Goal: Task Accomplishment & Management: Manage account settings

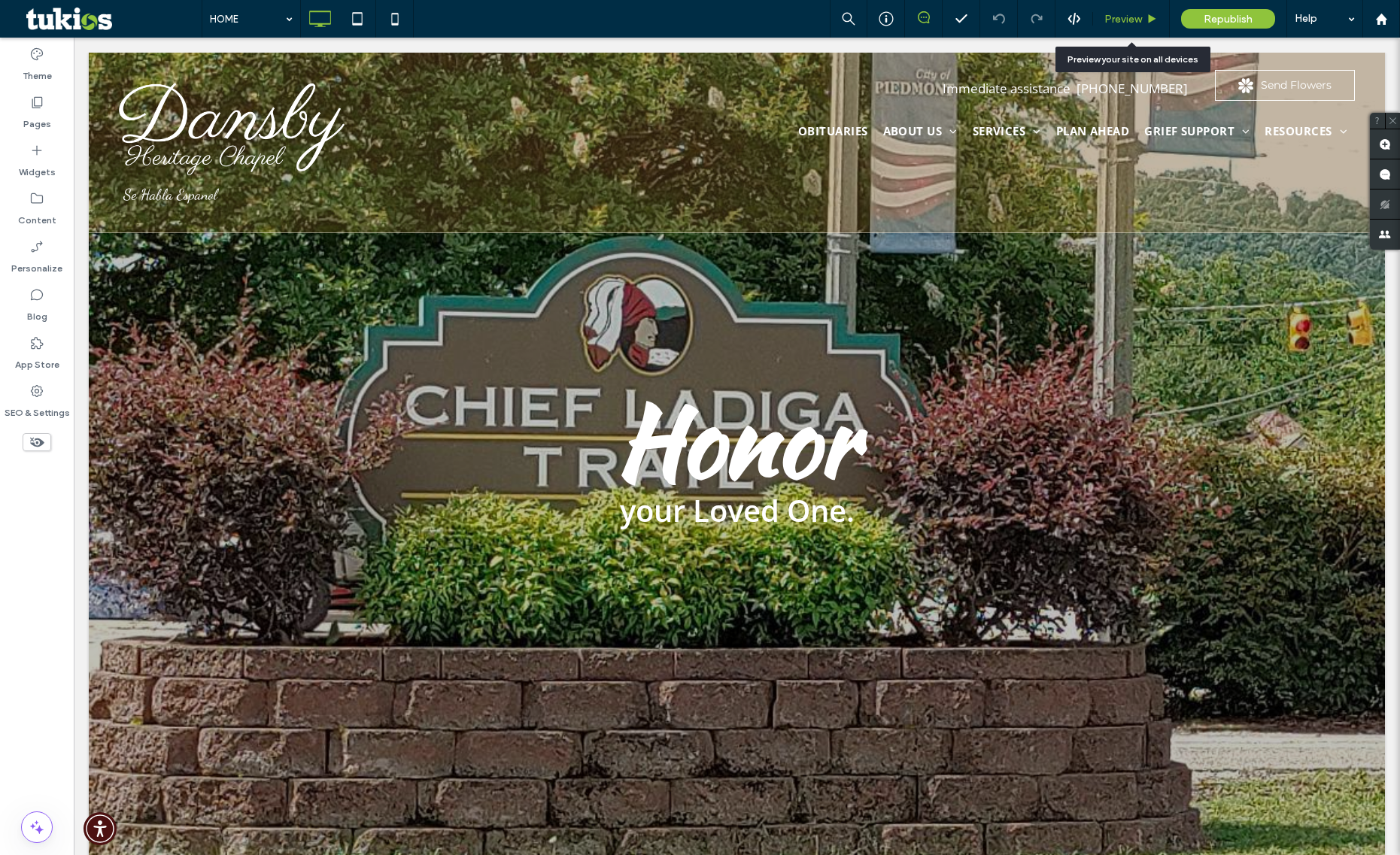
click at [1131, 18] on span "Preview" at bounding box center [1123, 19] width 37 height 13
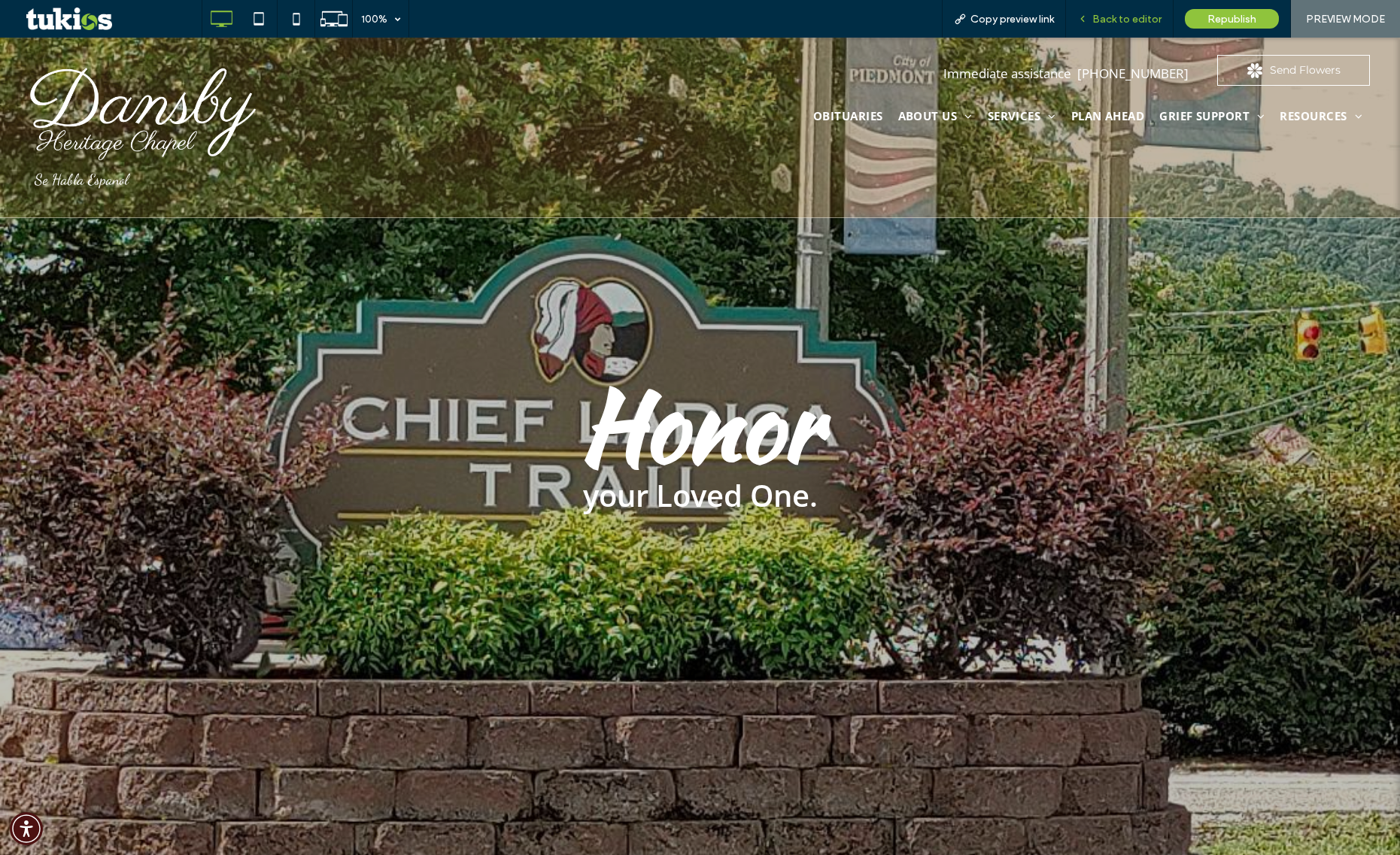
click at [1126, 11] on div "Back to editor" at bounding box center [1120, 18] width 108 height 37
click at [1126, 24] on span "Back to editor" at bounding box center [1127, 19] width 69 height 13
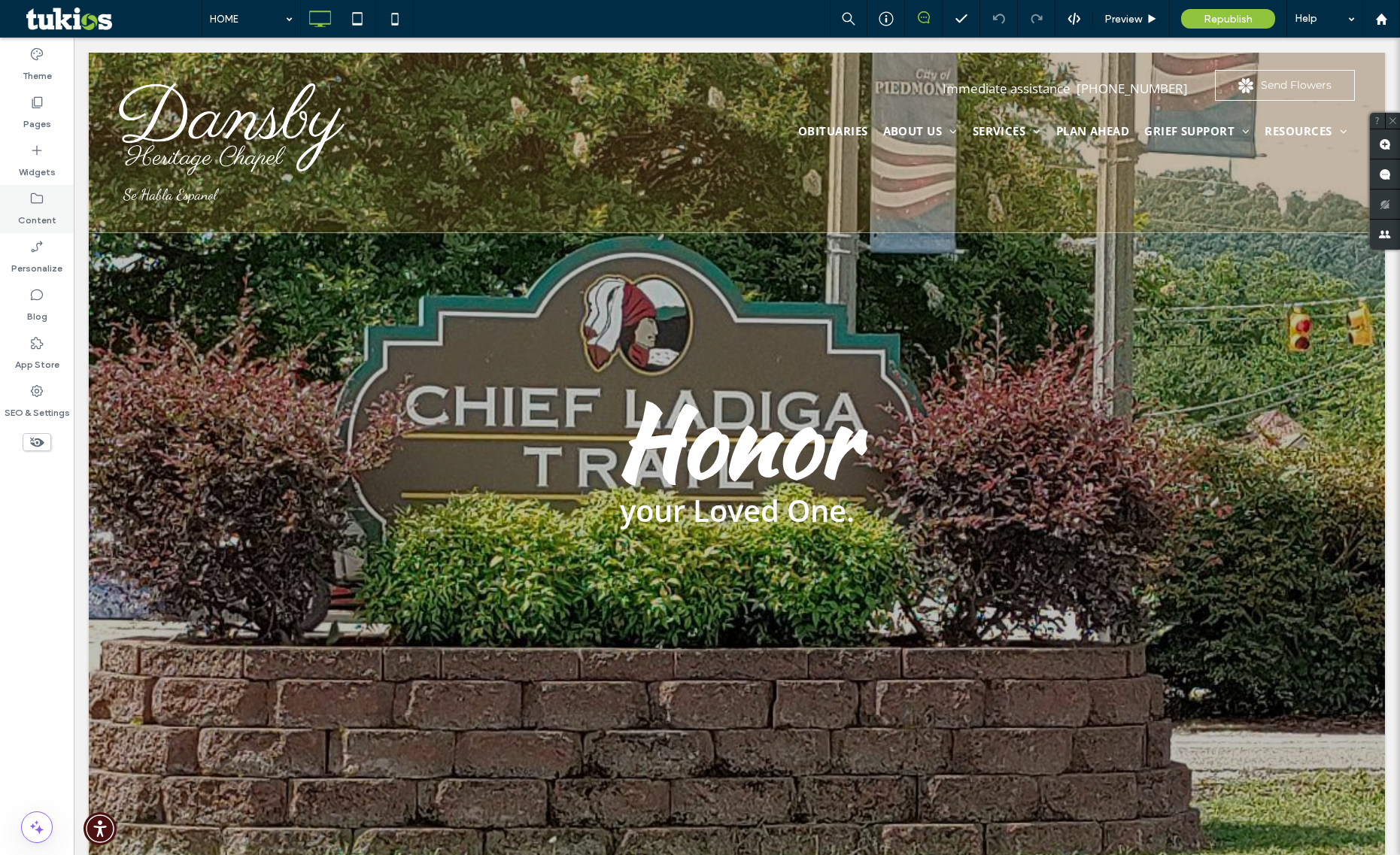
click at [28, 204] on div "Content" at bounding box center [37, 209] width 74 height 48
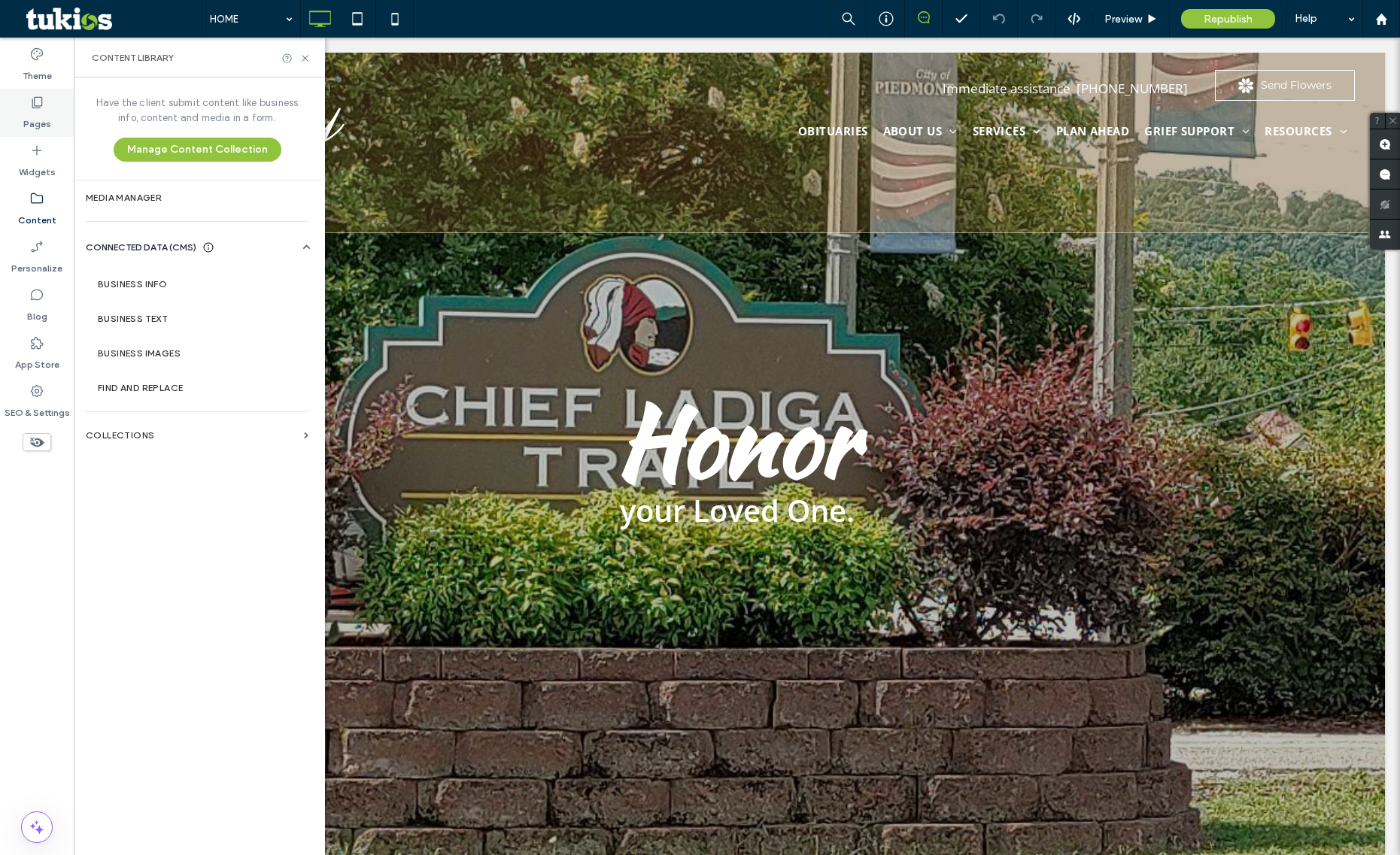
click at [41, 111] on label "Pages" at bounding box center [37, 120] width 28 height 21
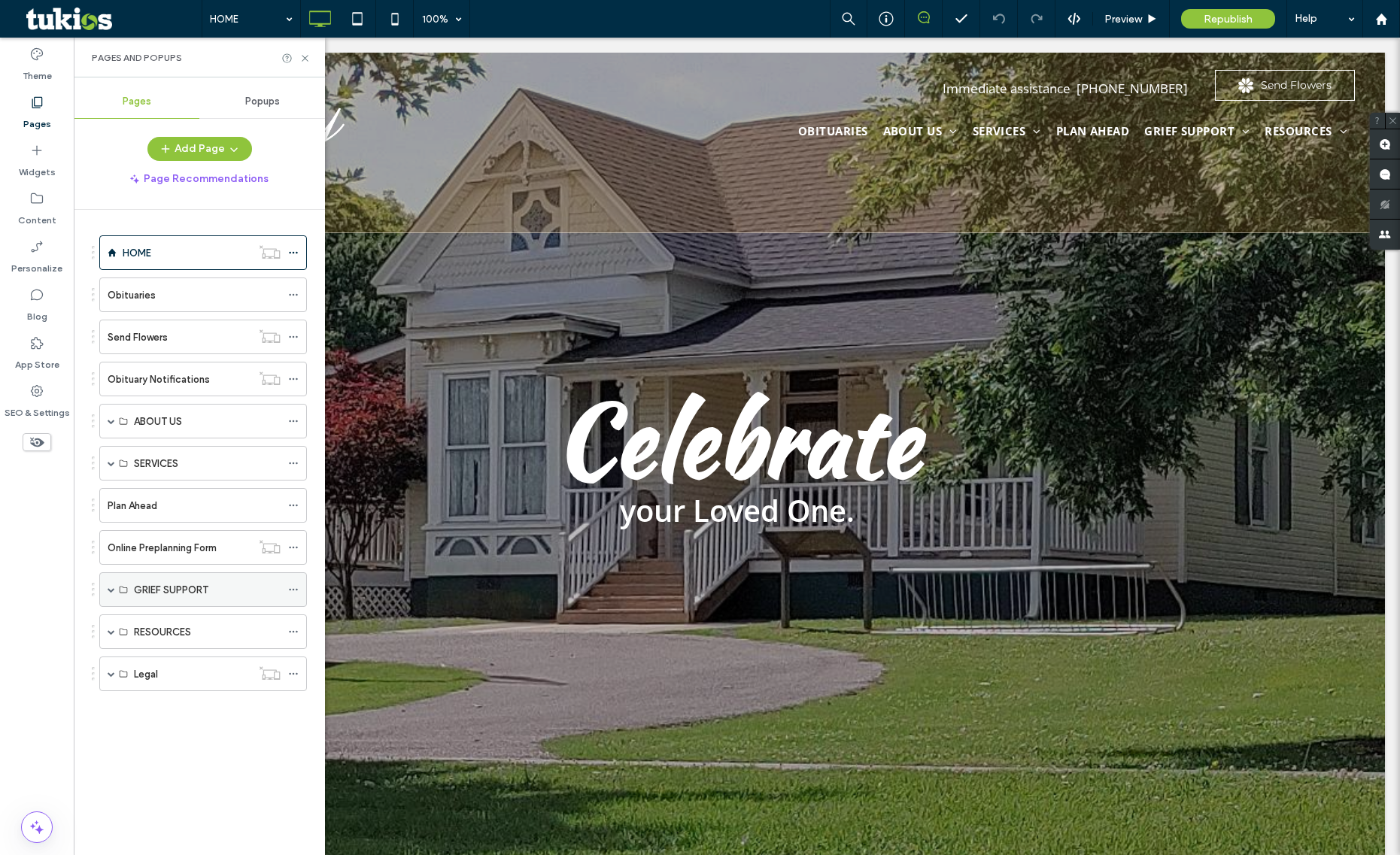
click at [112, 588] on span at bounding box center [111, 589] width 7 height 7
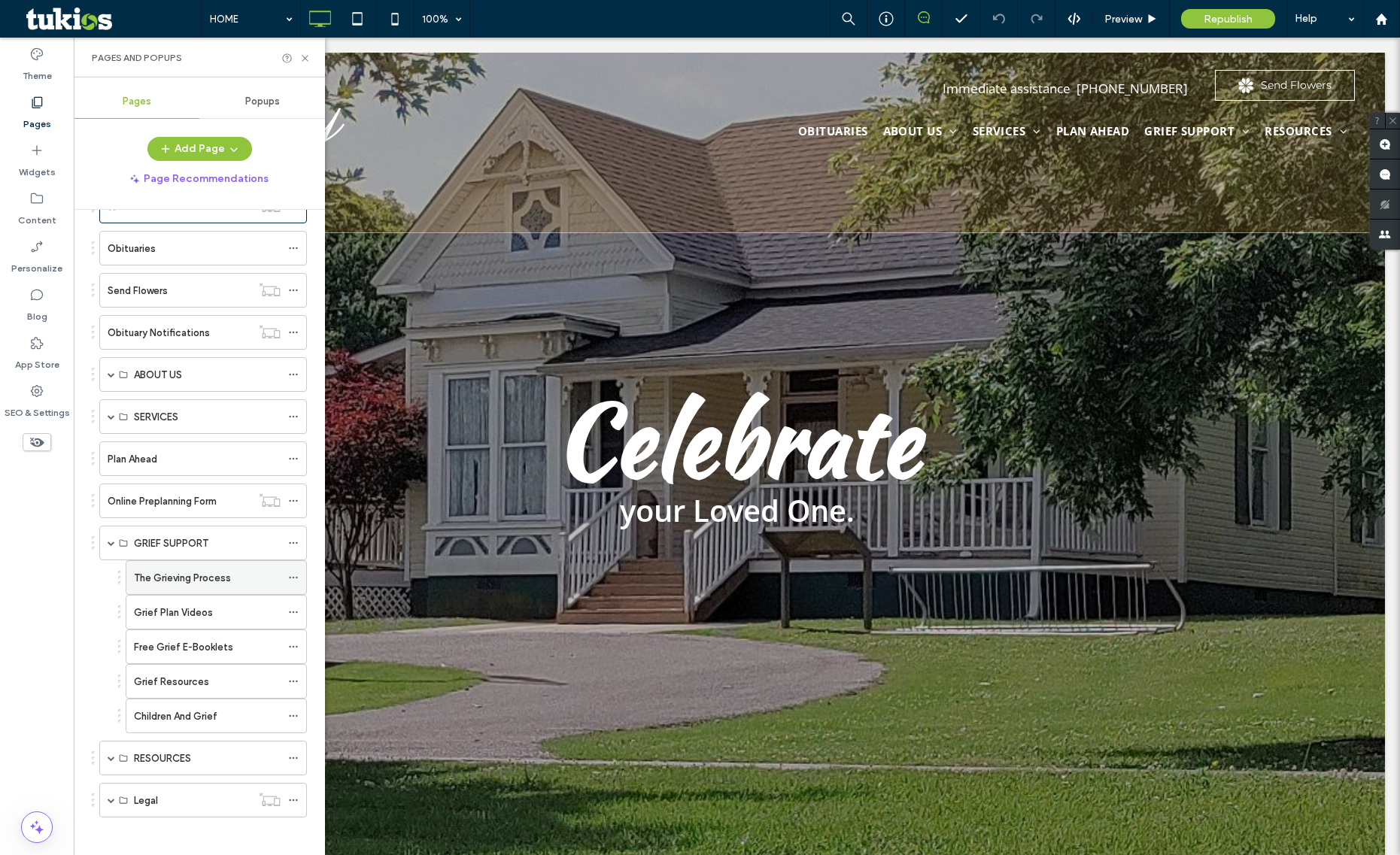
scroll to position [54, 0]
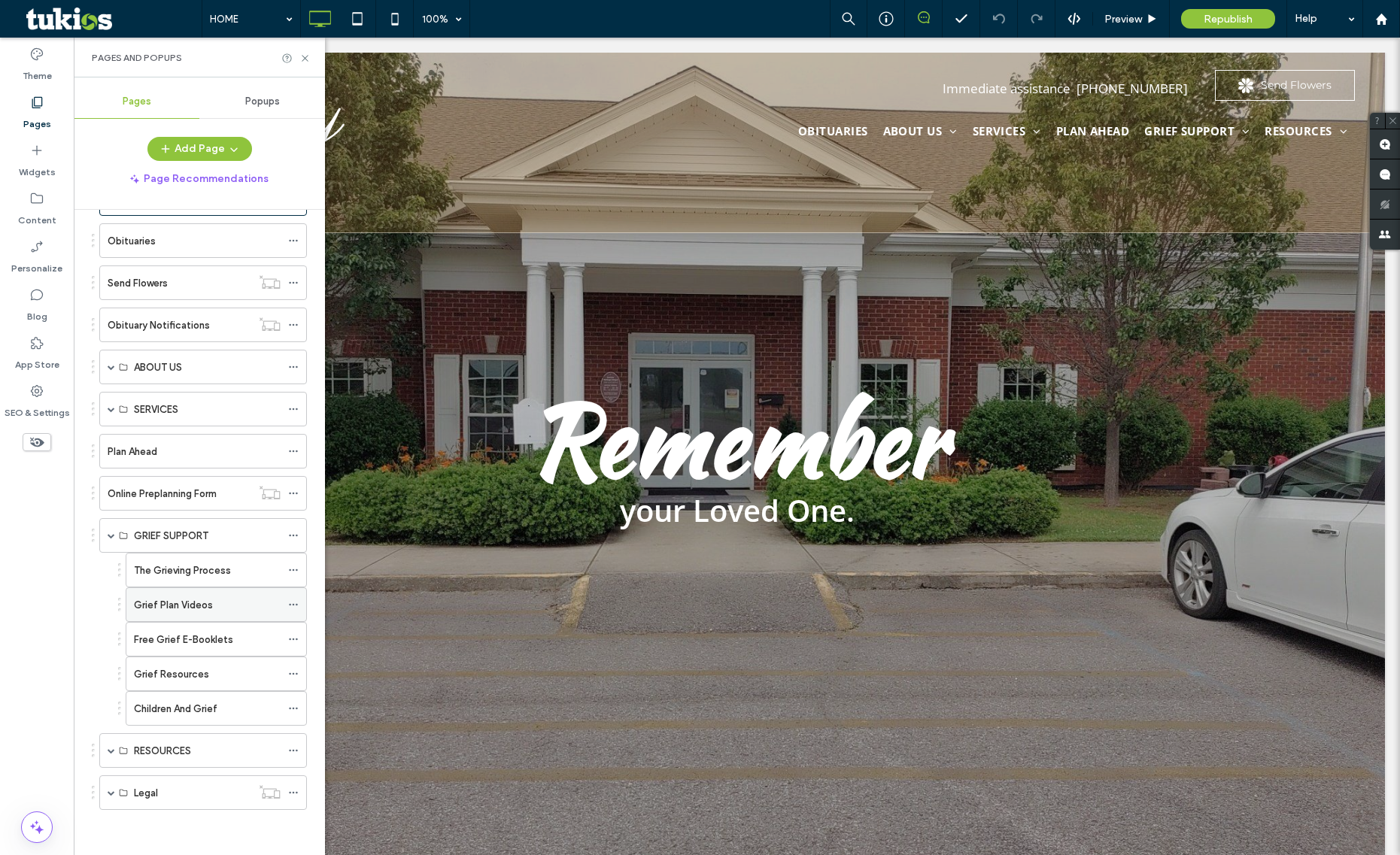
click at [291, 603] on icon at bounding box center [293, 604] width 10 height 10
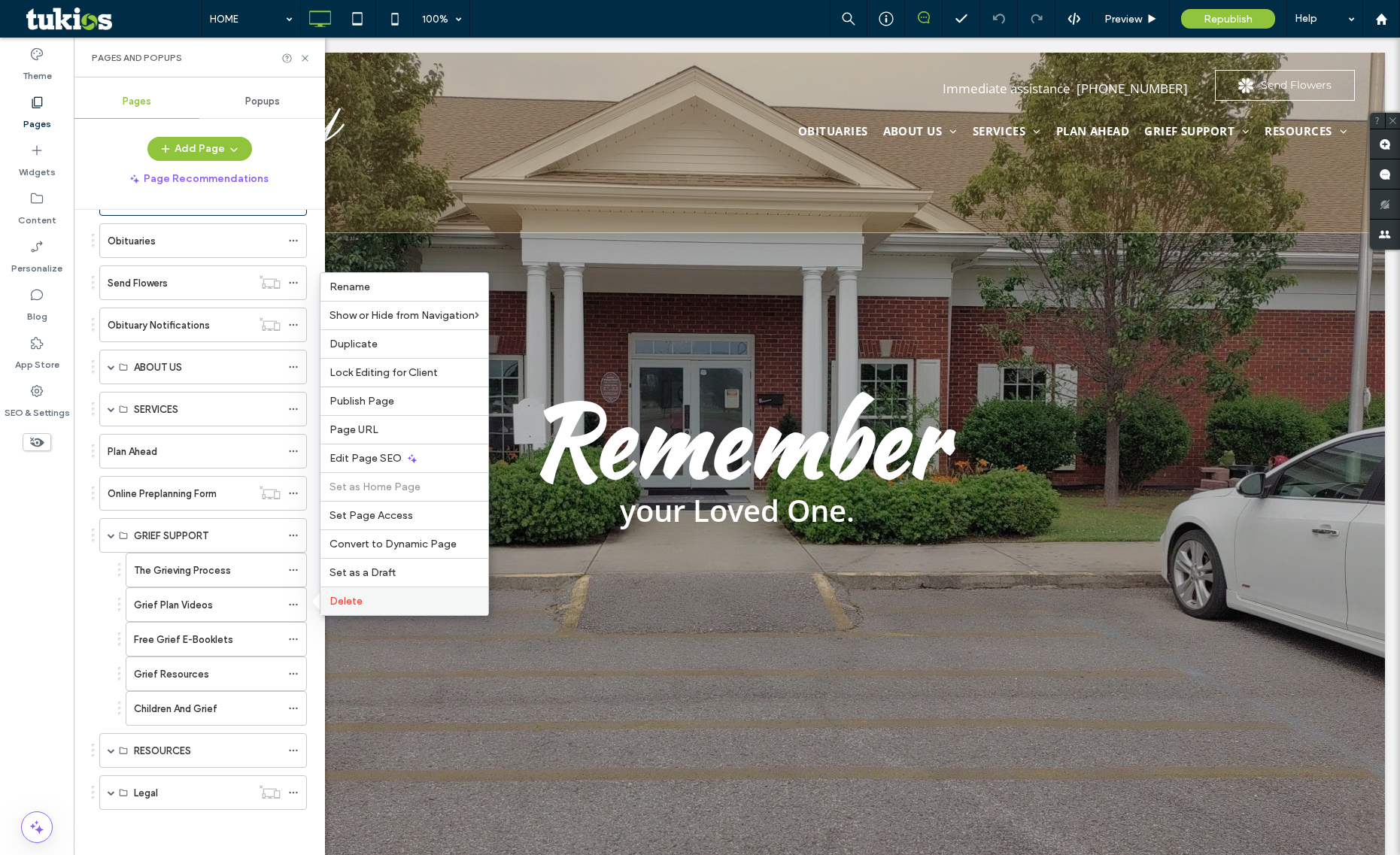
click at [344, 600] on span "Delete" at bounding box center [346, 601] width 33 height 13
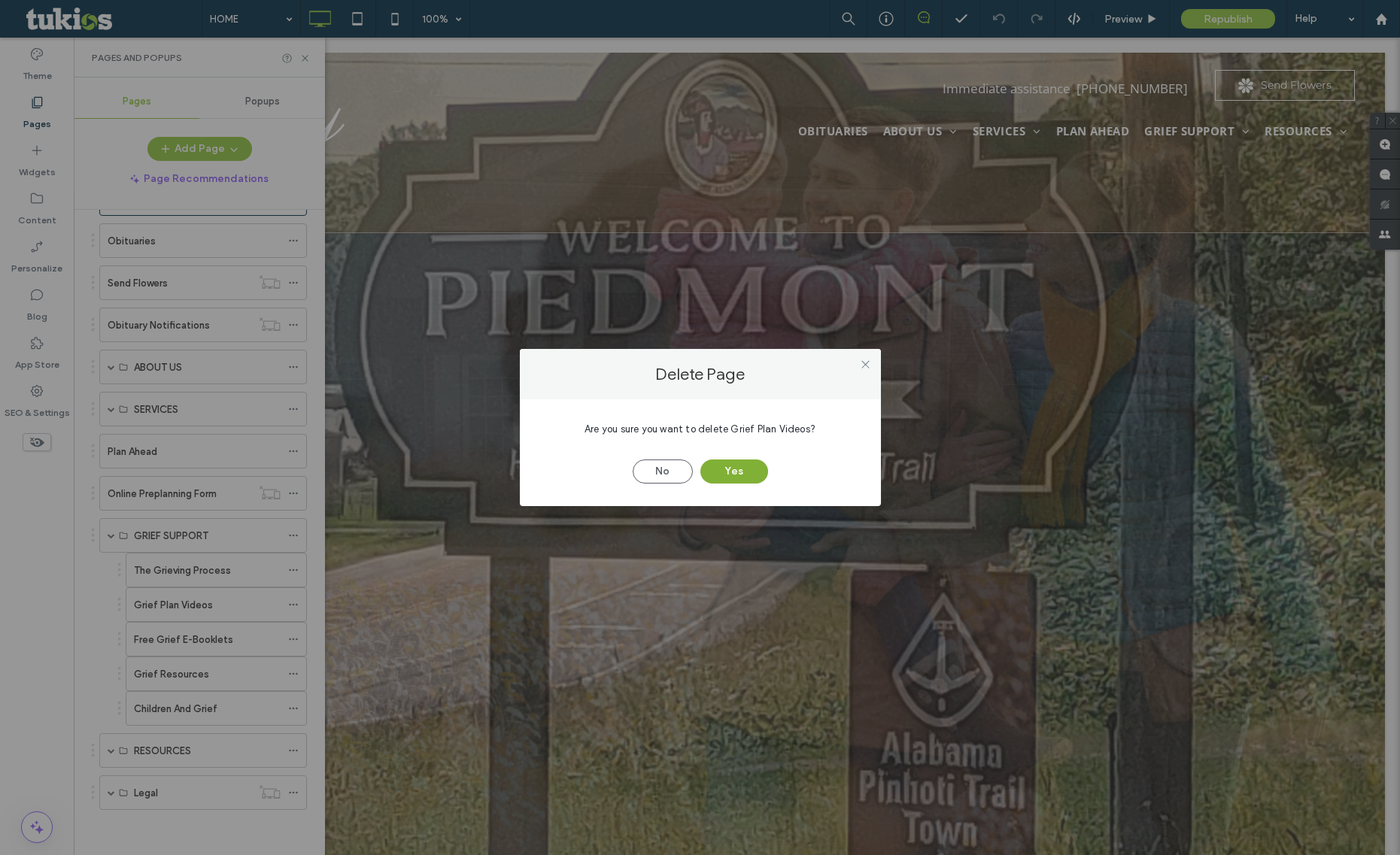
click at [736, 475] on button "Yes" at bounding box center [734, 471] width 68 height 24
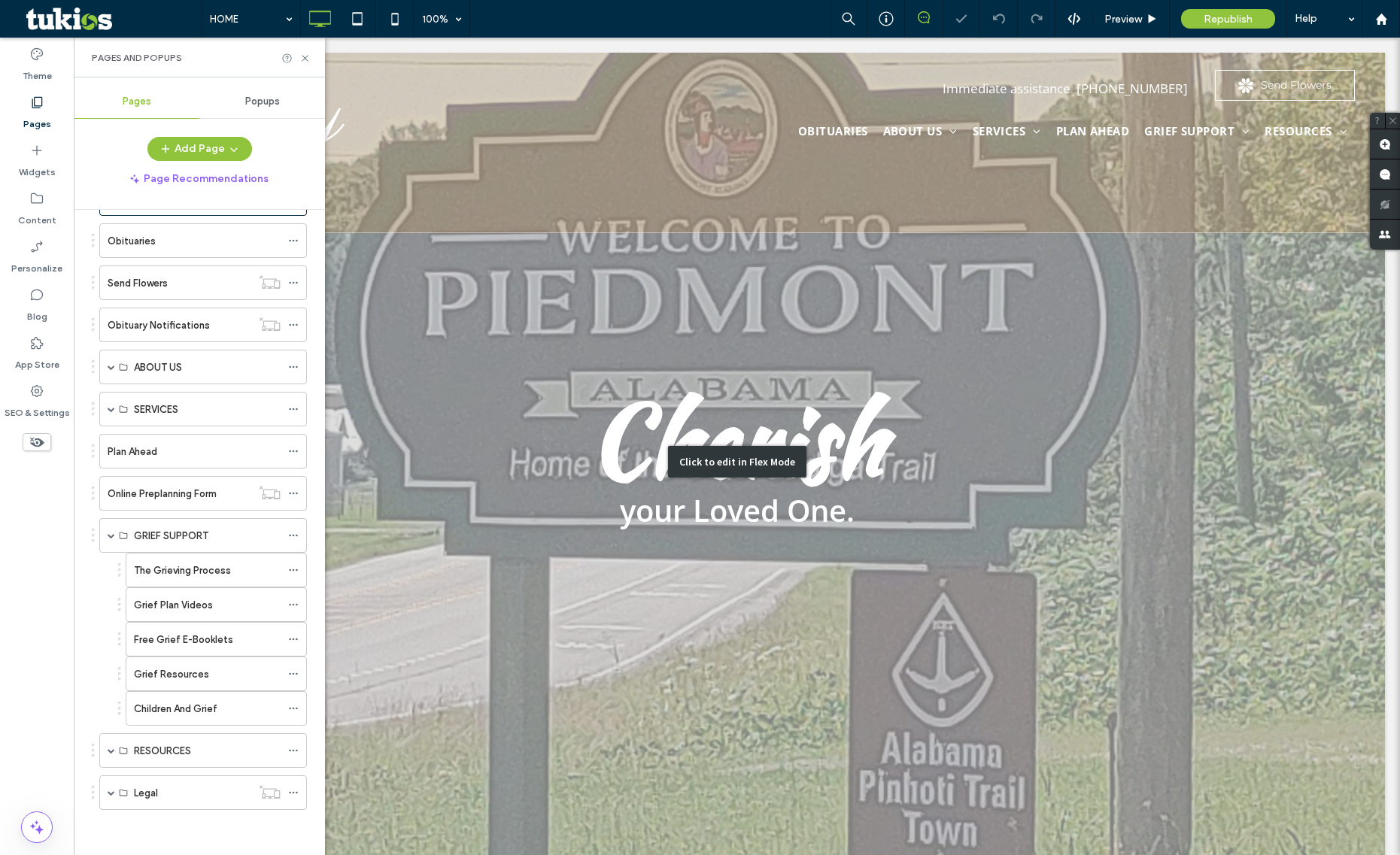
scroll to position [20, 0]
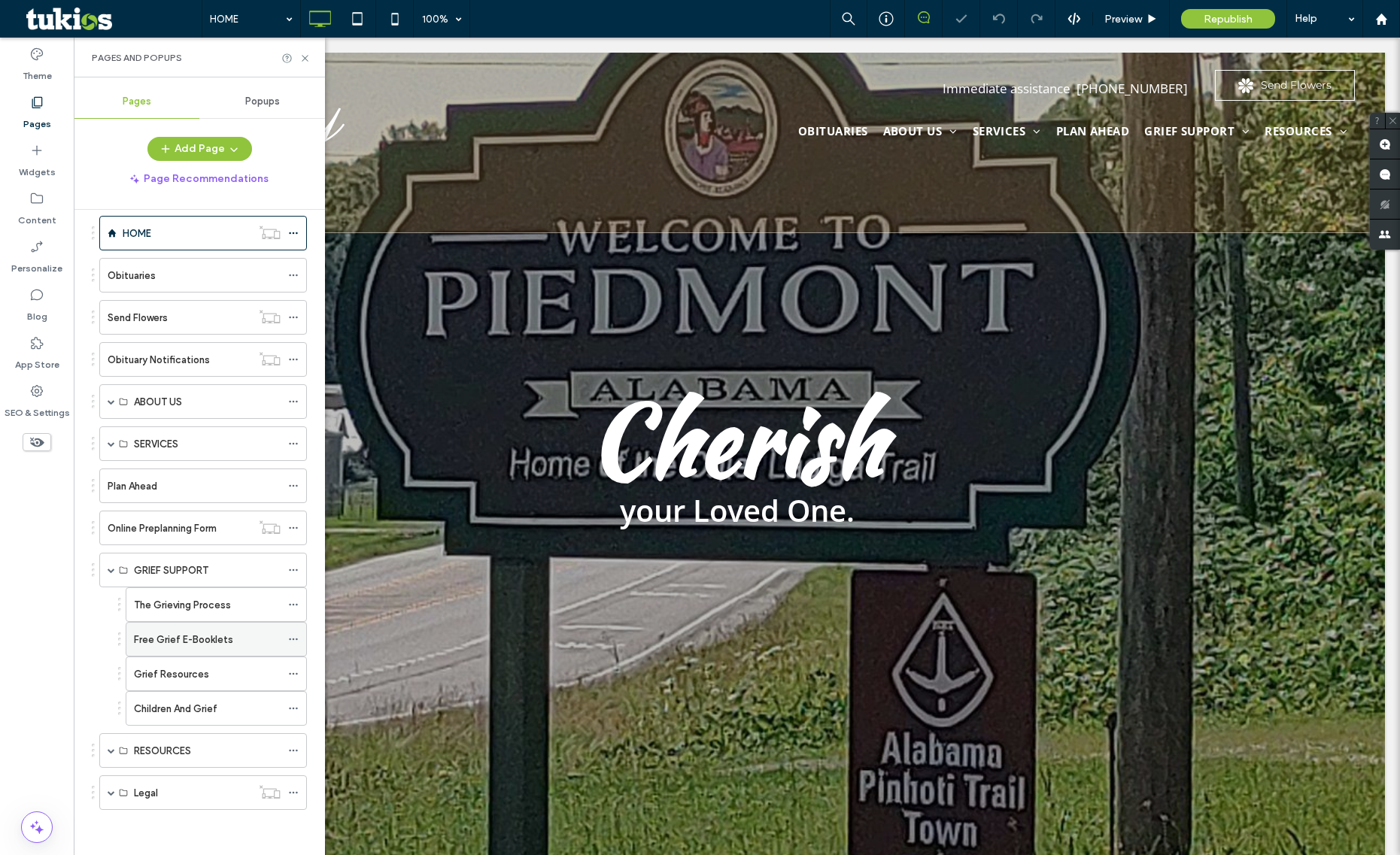
click at [290, 637] on icon at bounding box center [293, 638] width 10 height 10
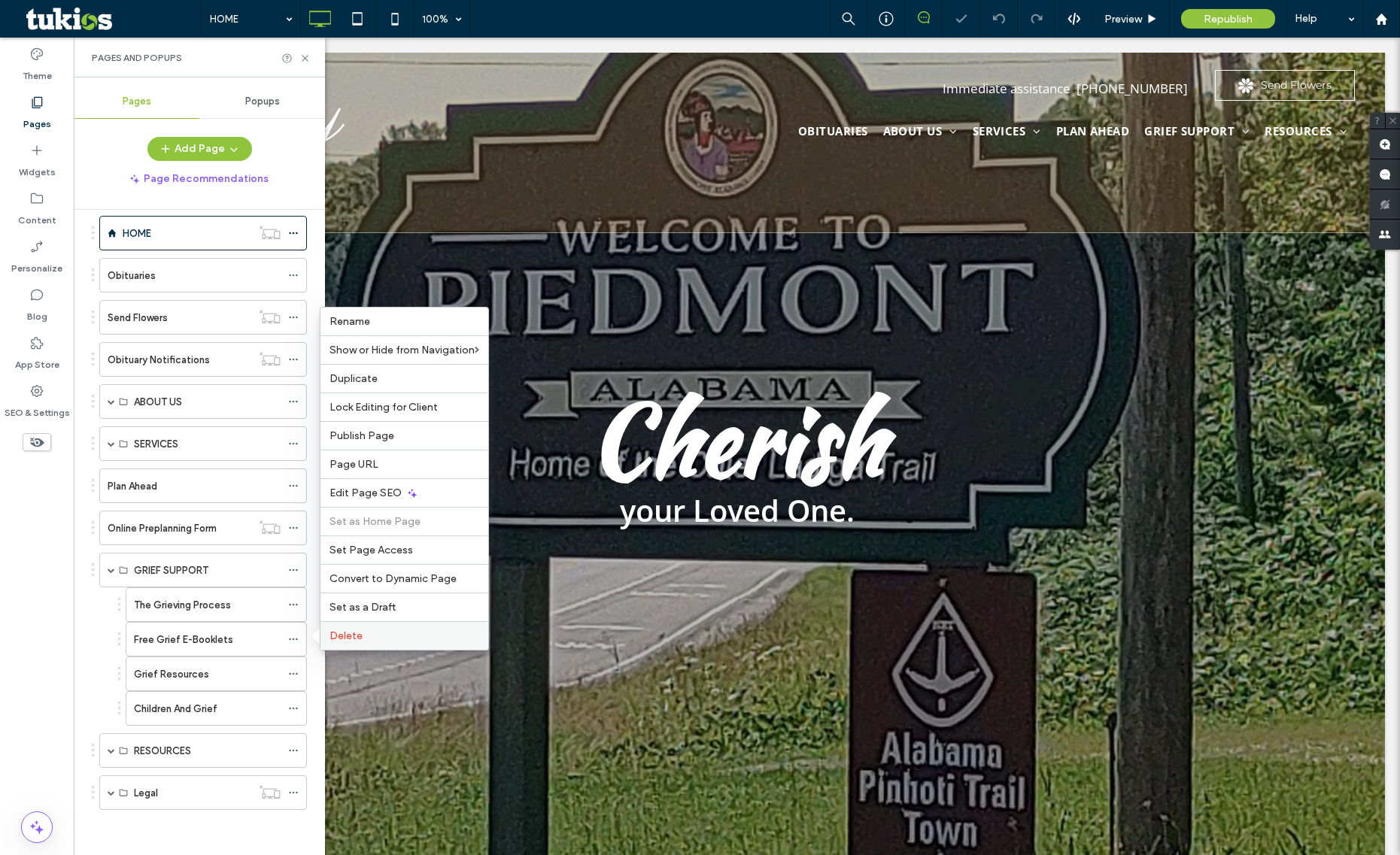
click at [346, 633] on span "Delete" at bounding box center [346, 636] width 33 height 13
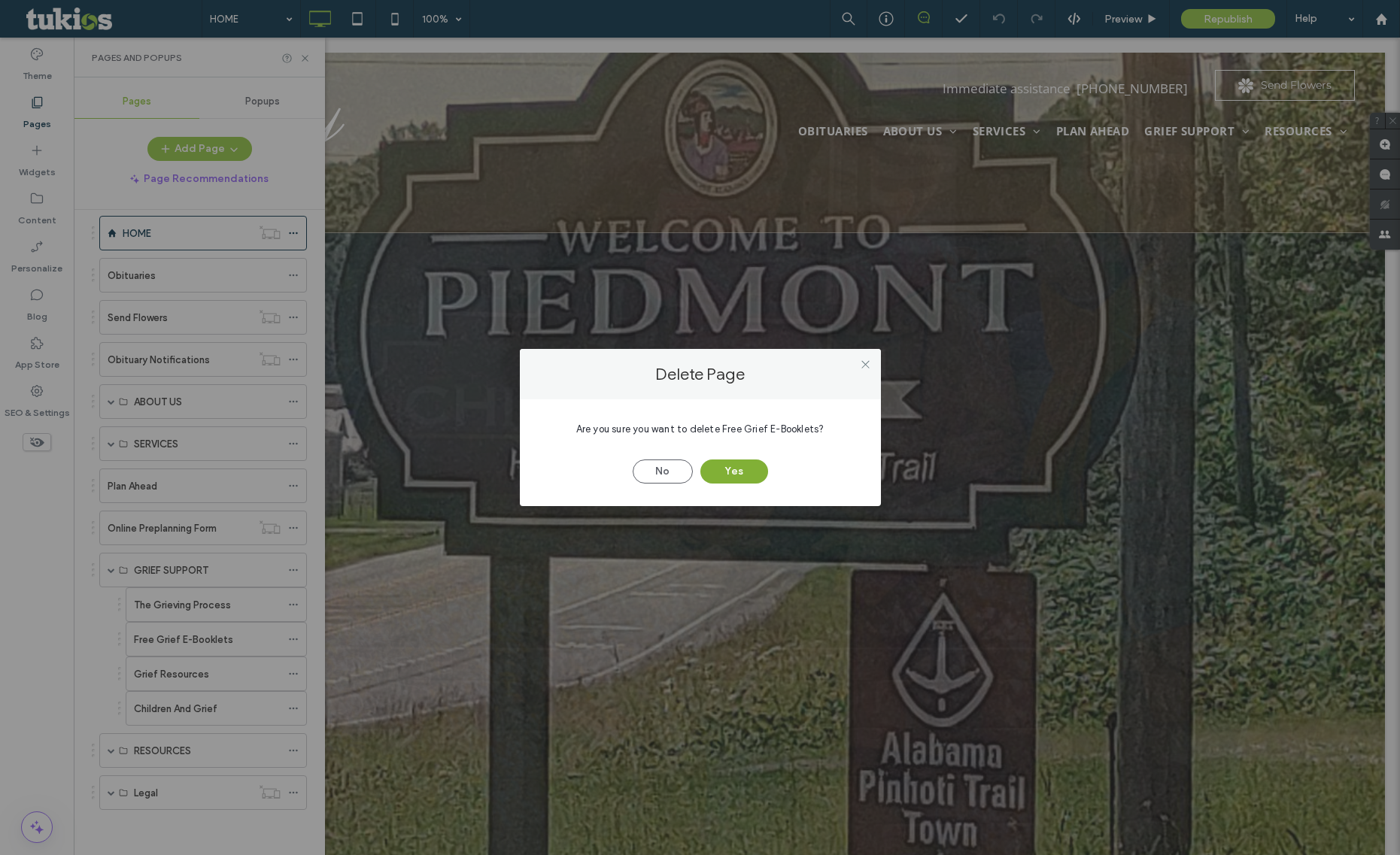
click at [740, 472] on button "Yes" at bounding box center [734, 471] width 68 height 24
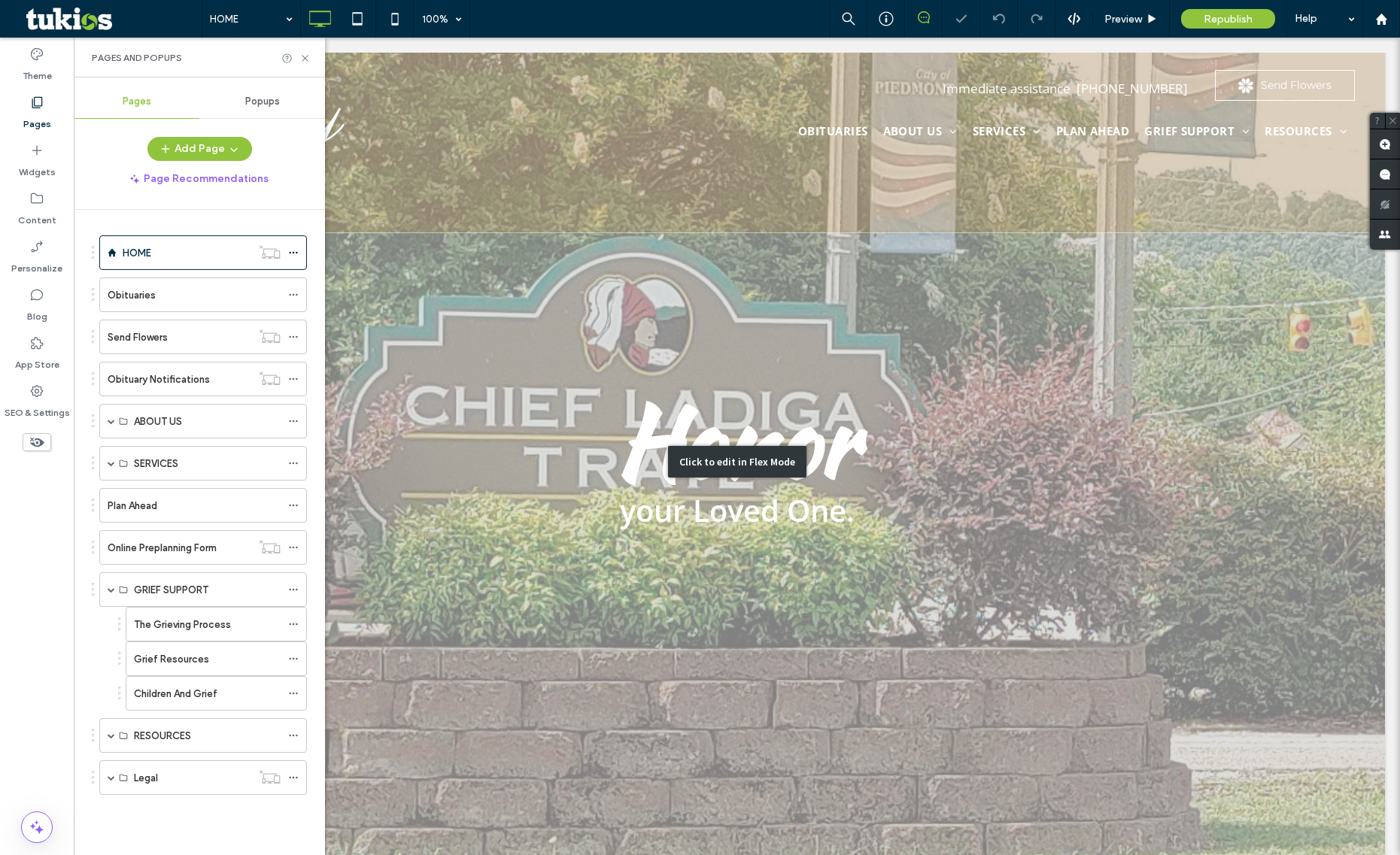
scroll to position [0, 0]
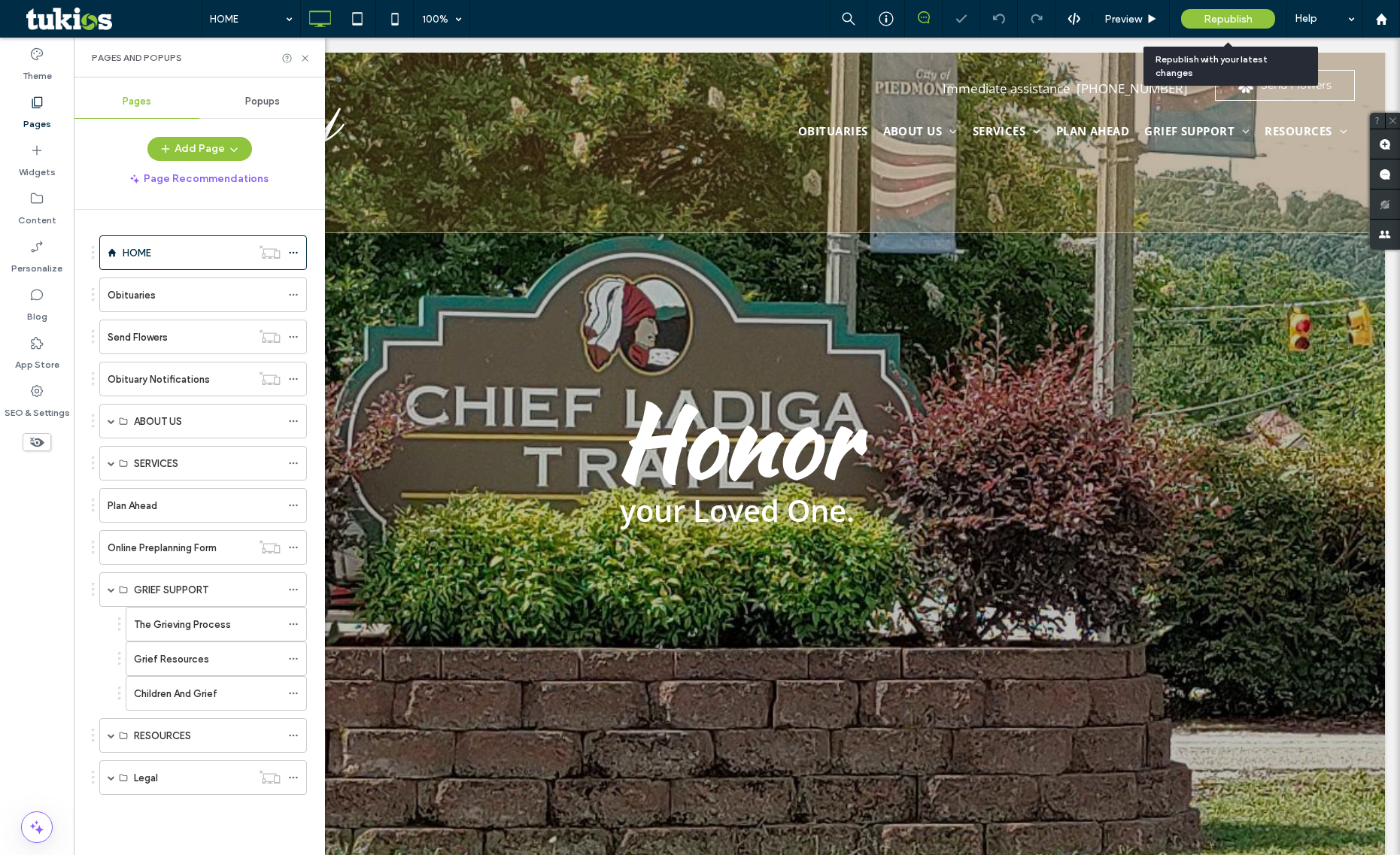
click at [1210, 23] on span "Republish" at bounding box center [1228, 19] width 49 height 13
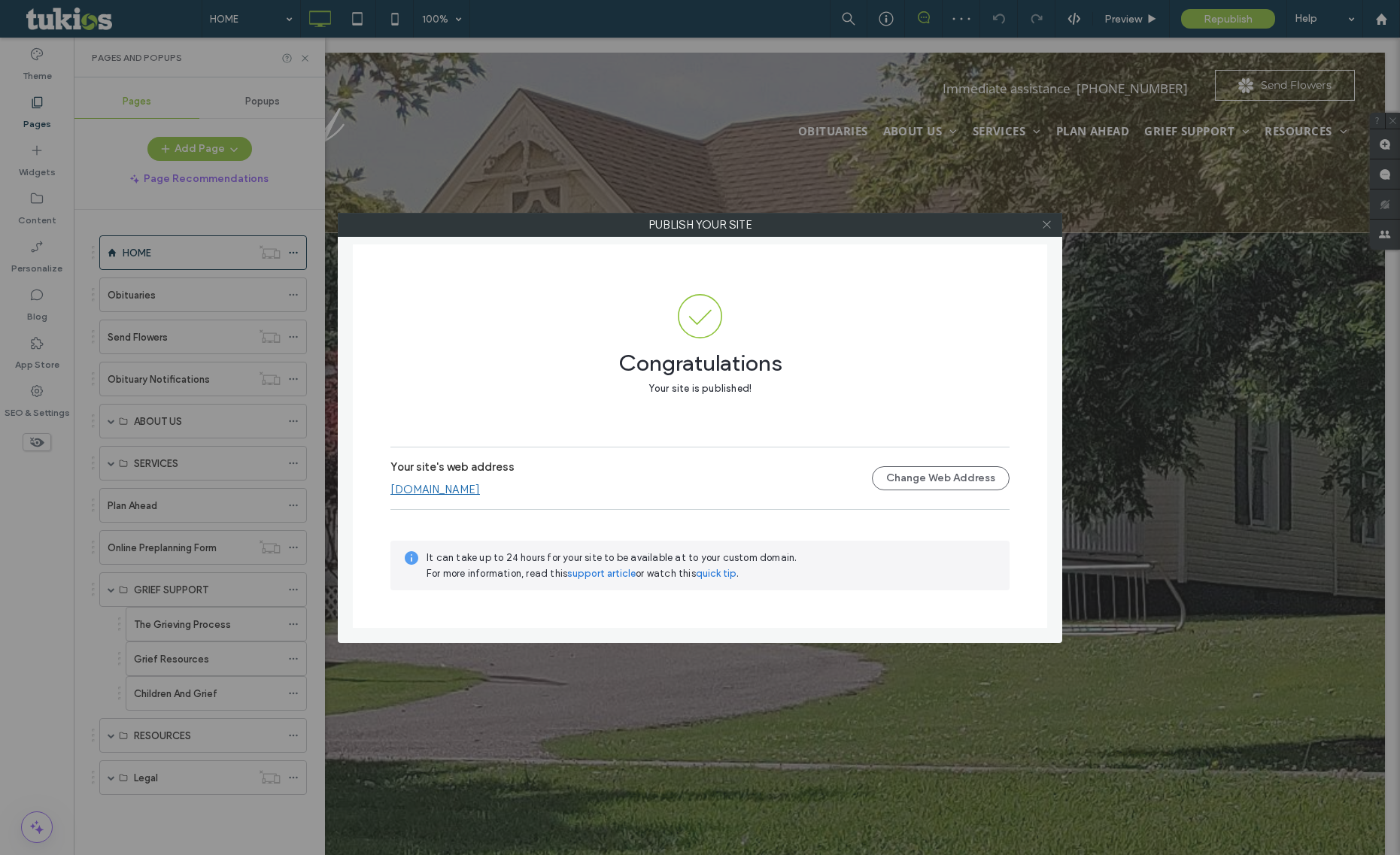
click at [1049, 224] on icon at bounding box center [1047, 224] width 11 height 11
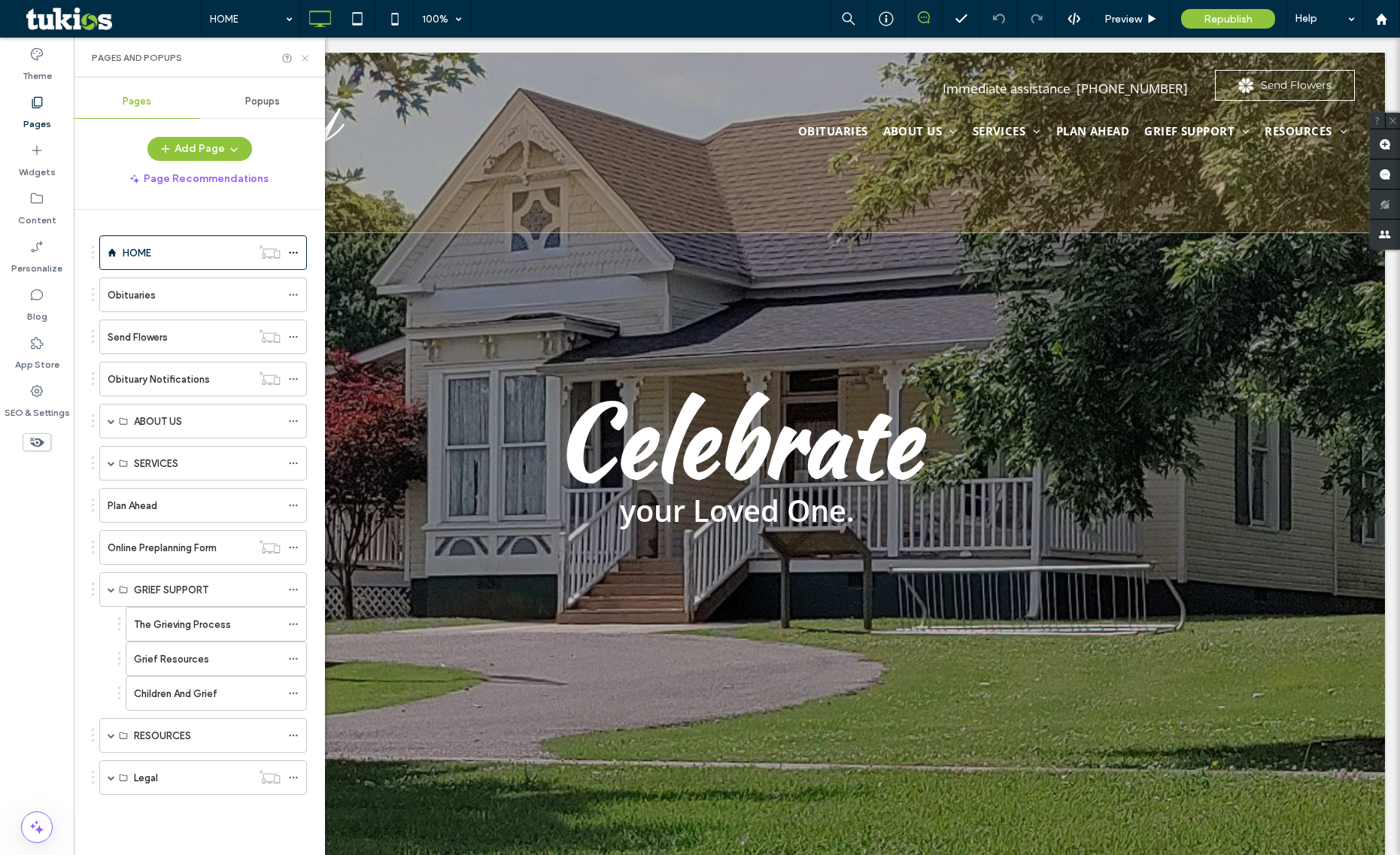
click at [302, 58] on icon at bounding box center [305, 58] width 11 height 11
